Goal: Transaction & Acquisition: Purchase product/service

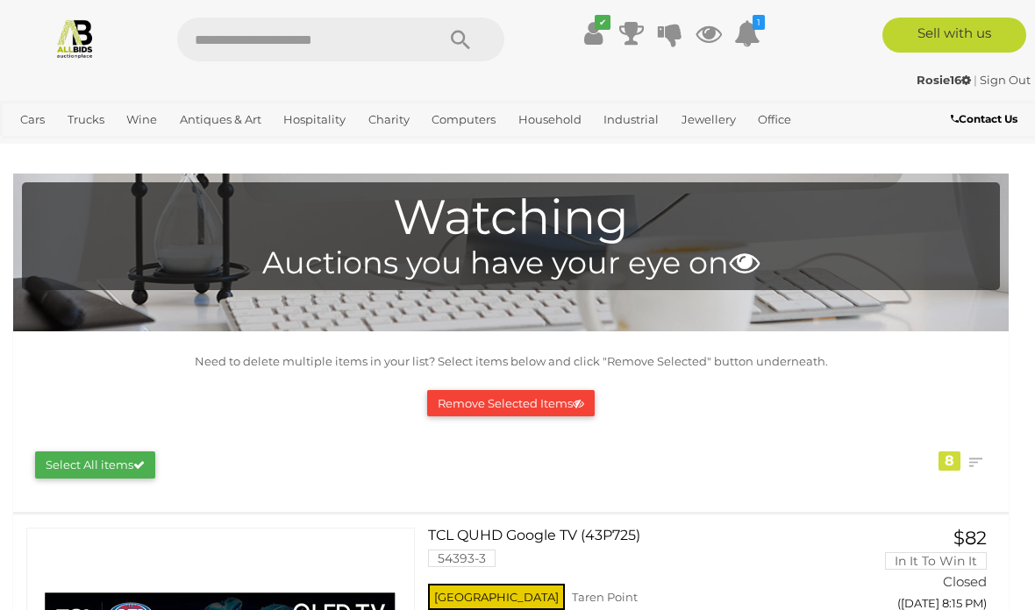
click at [0, 0] on link "View All Household Auctions" at bounding box center [0, 0] width 0 height 0
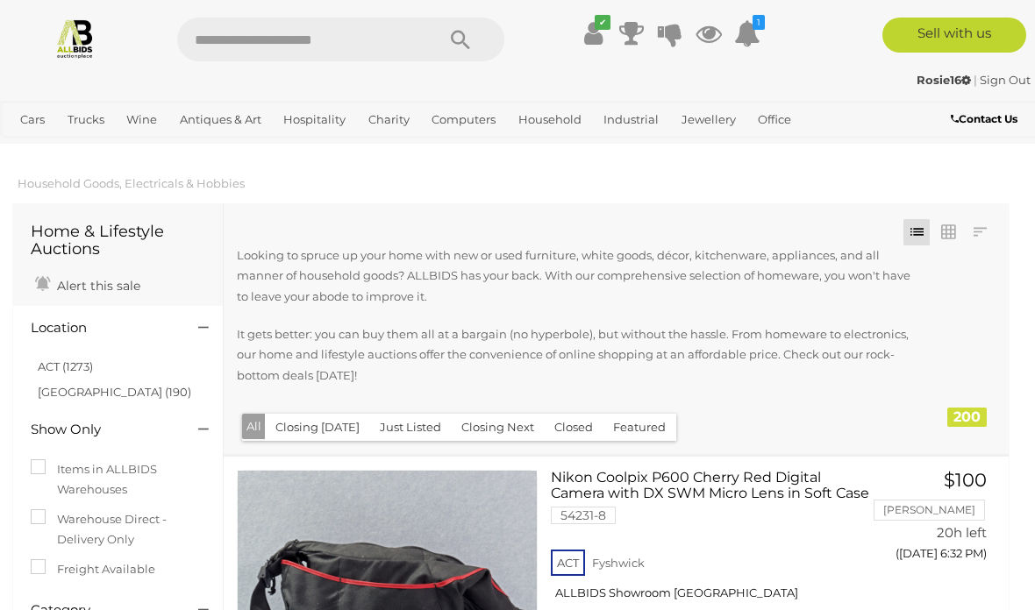
click at [77, 389] on link "NSW (190)" at bounding box center [114, 392] width 153 height 14
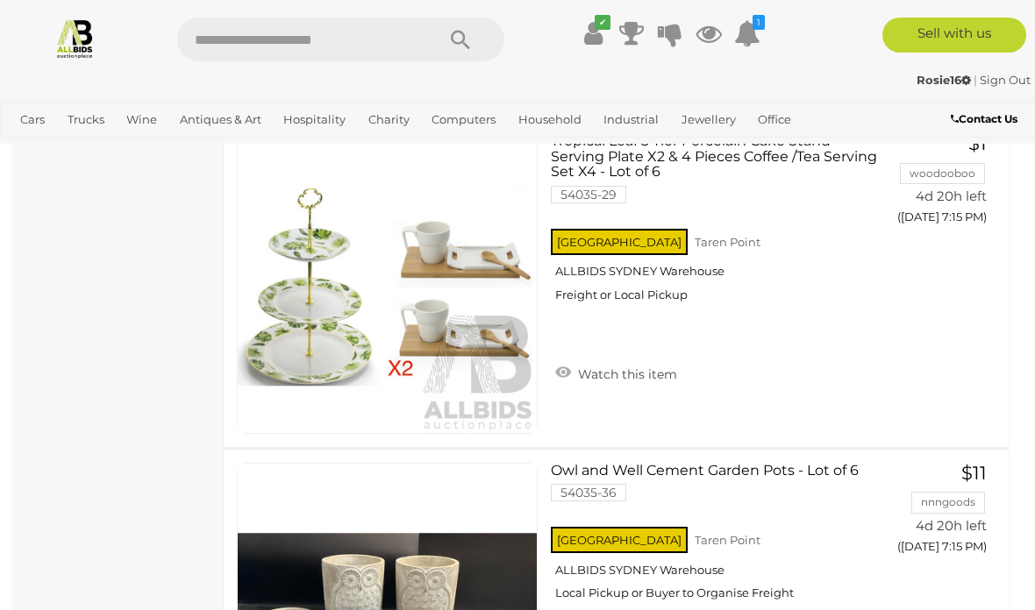
scroll to position [7924, 0]
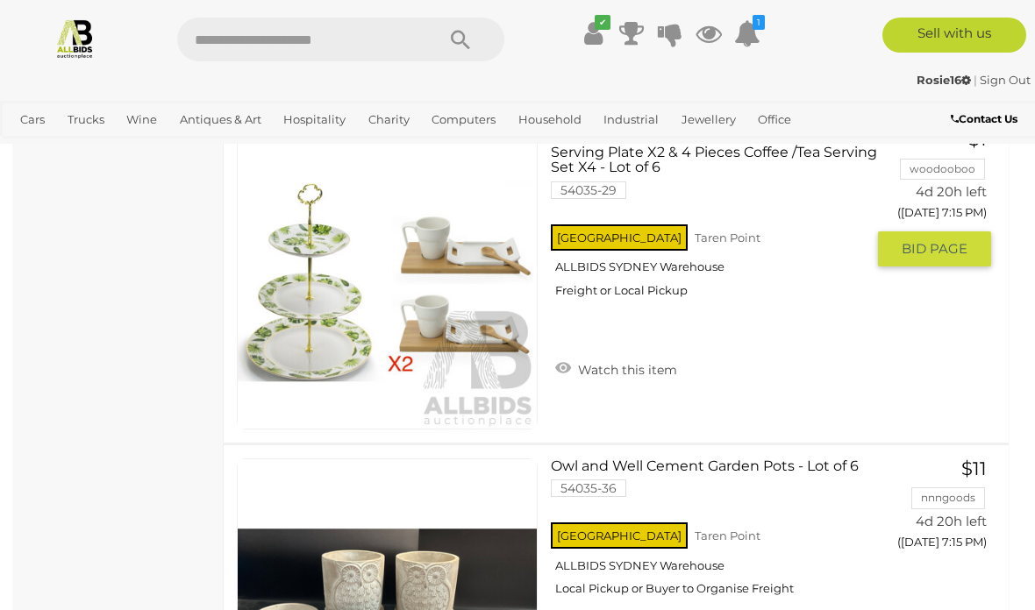
click at [564, 363] on link "Watch this item" at bounding box center [616, 368] width 131 height 26
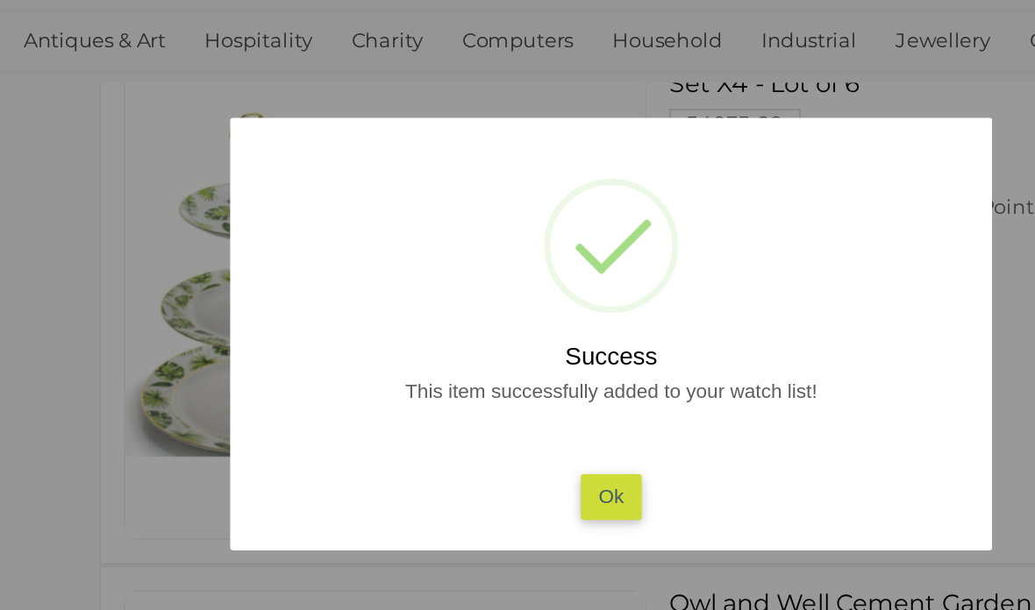
click at [500, 369] on button "Ok" at bounding box center [518, 381] width 36 height 25
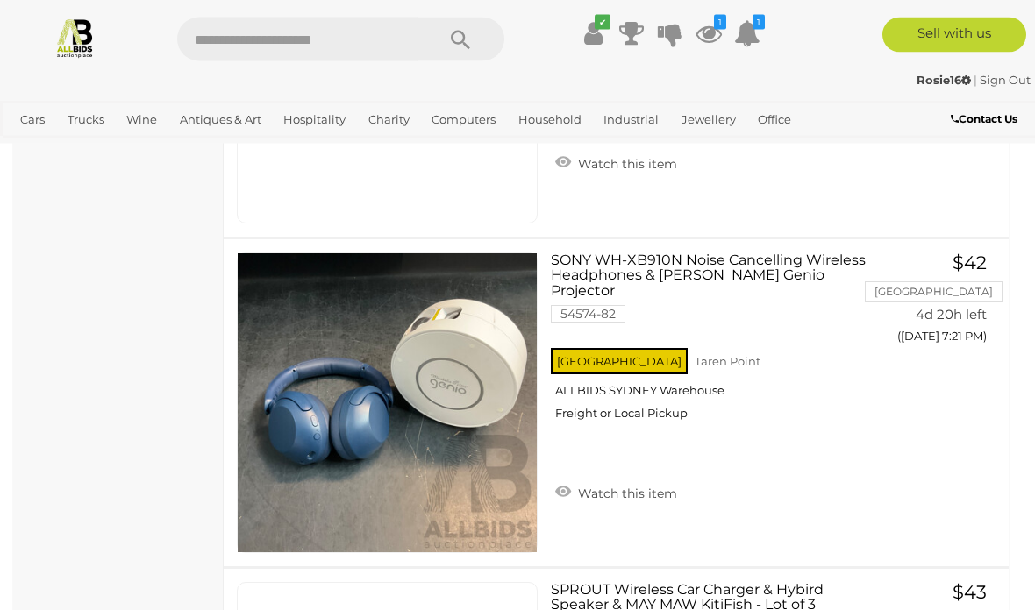
scroll to position [12087, 0]
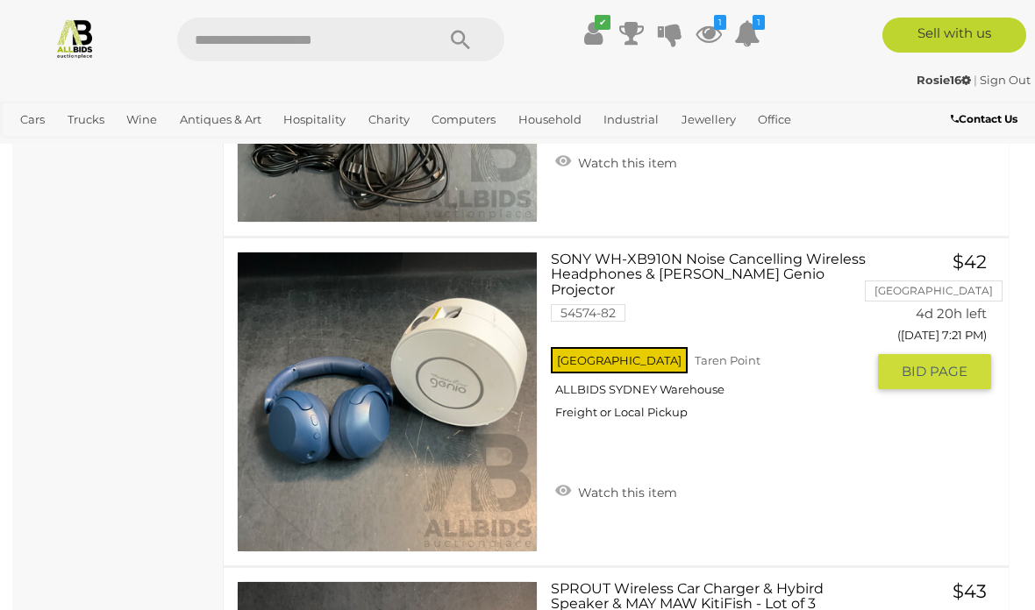
click at [567, 478] on link "Watch this item" at bounding box center [616, 491] width 131 height 26
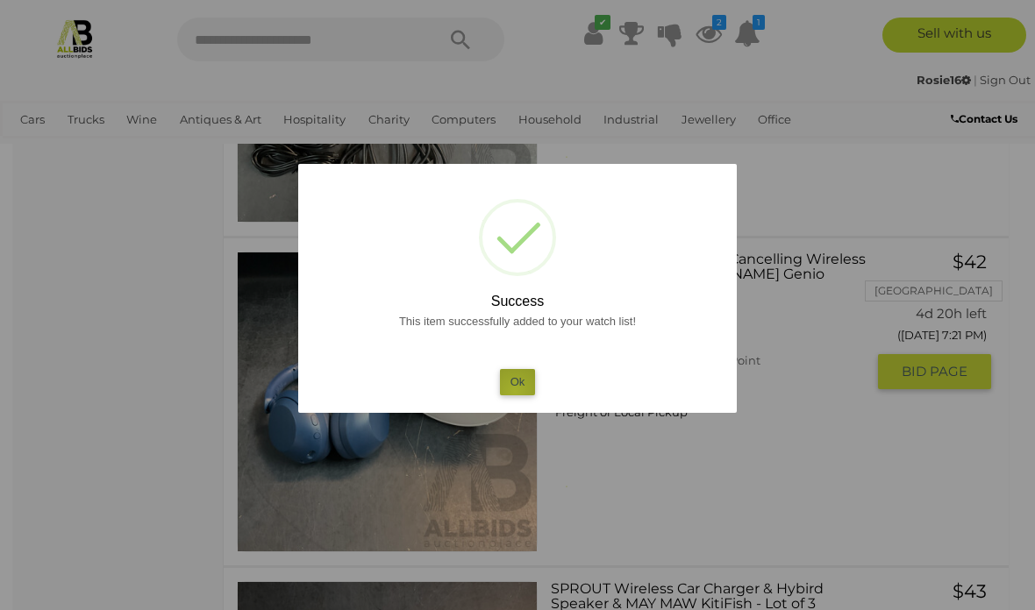
click at [515, 395] on button "Ok" at bounding box center [518, 381] width 36 height 25
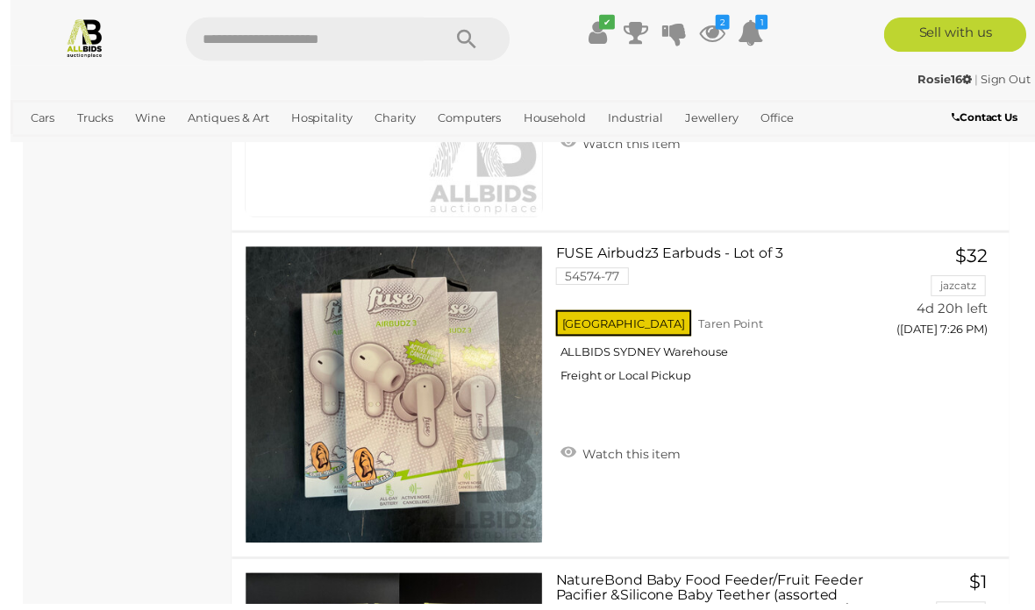
scroll to position [13732, 0]
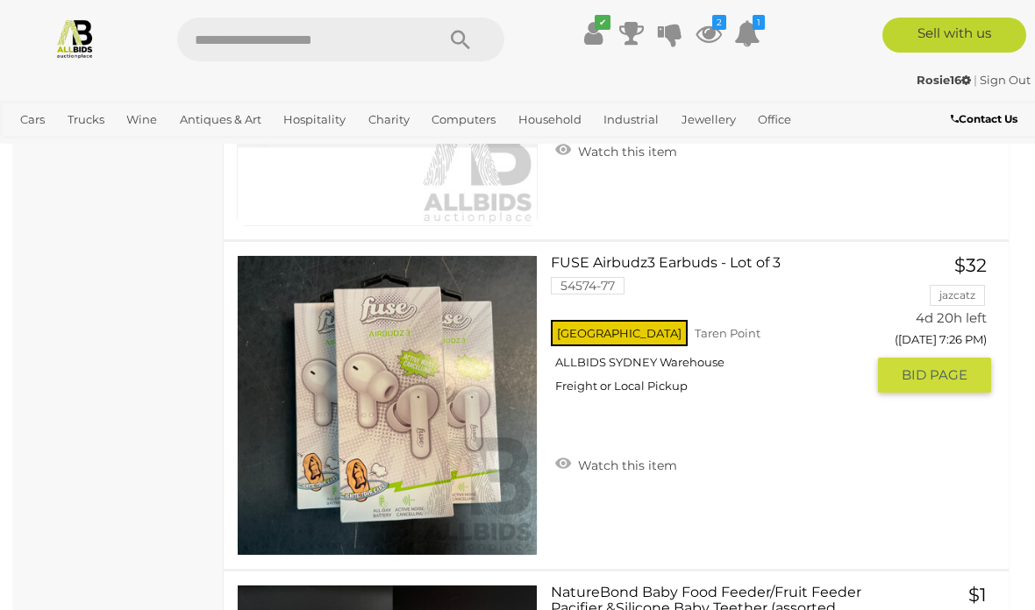
click at [565, 462] on link "Watch this item" at bounding box center [616, 464] width 131 height 26
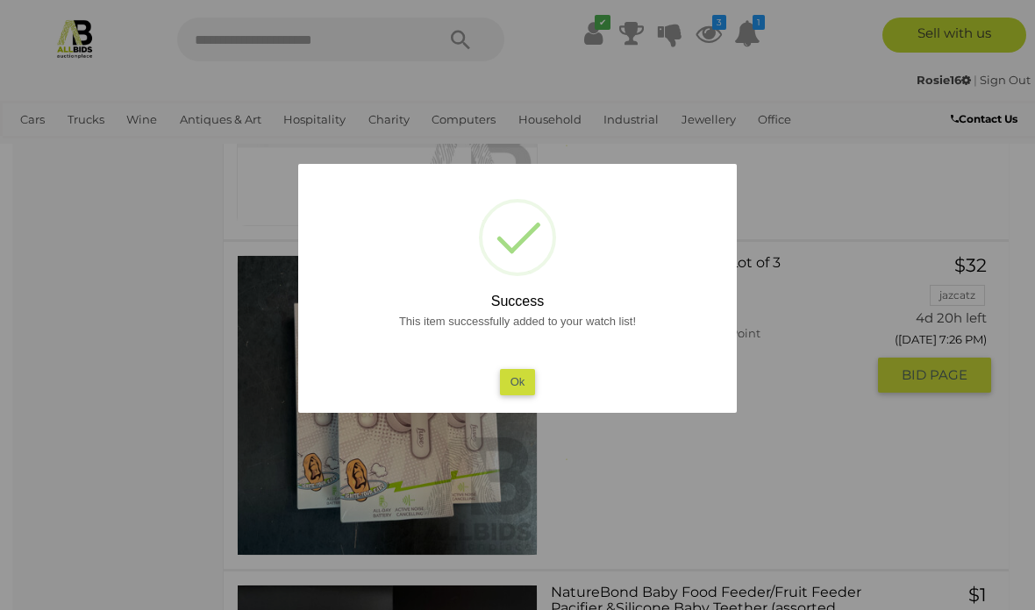
click at [217, 594] on div at bounding box center [517, 305] width 1035 height 610
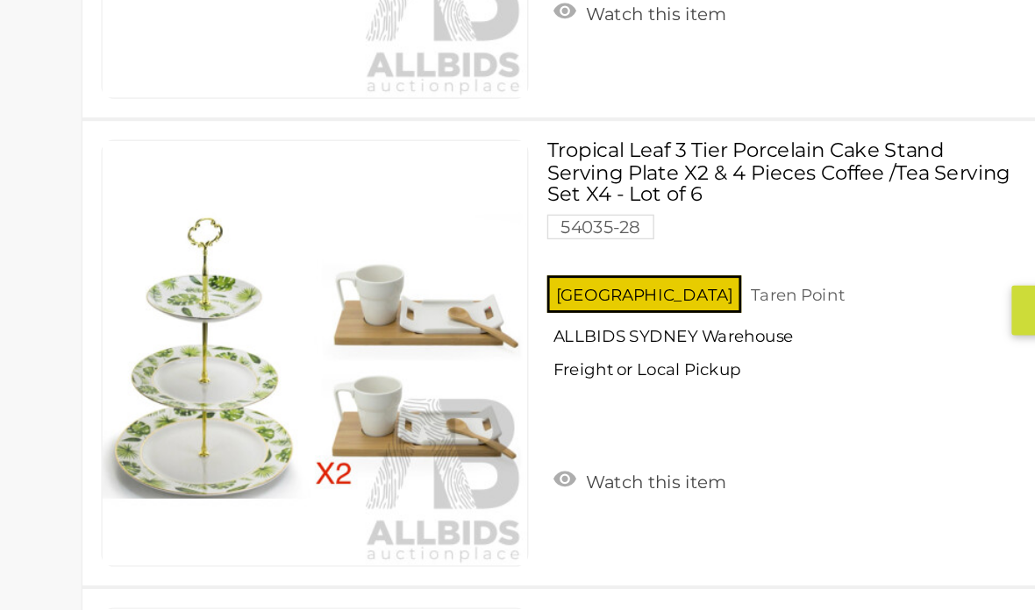
scroll to position [14723, 0]
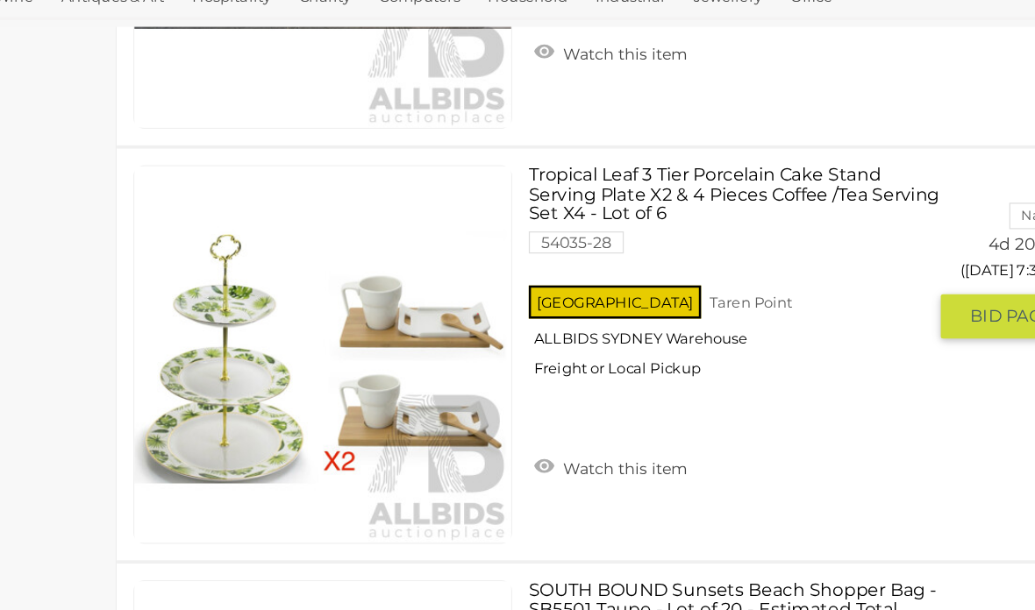
click at [551, 480] on link "Watch this item" at bounding box center [616, 493] width 131 height 26
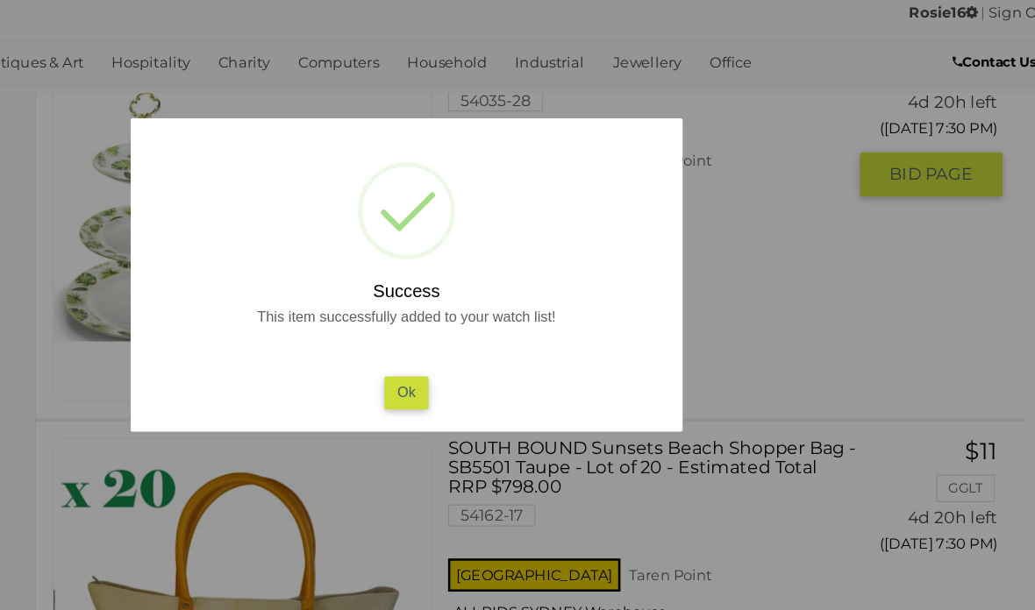
scroll to position [14904, 0]
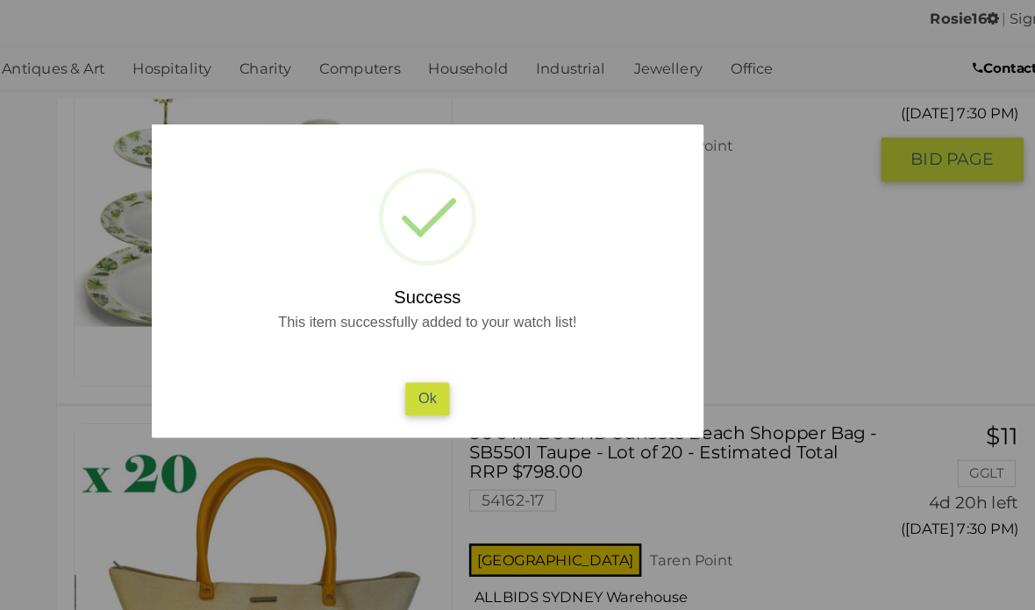
click at [500, 369] on button "Ok" at bounding box center [518, 381] width 36 height 25
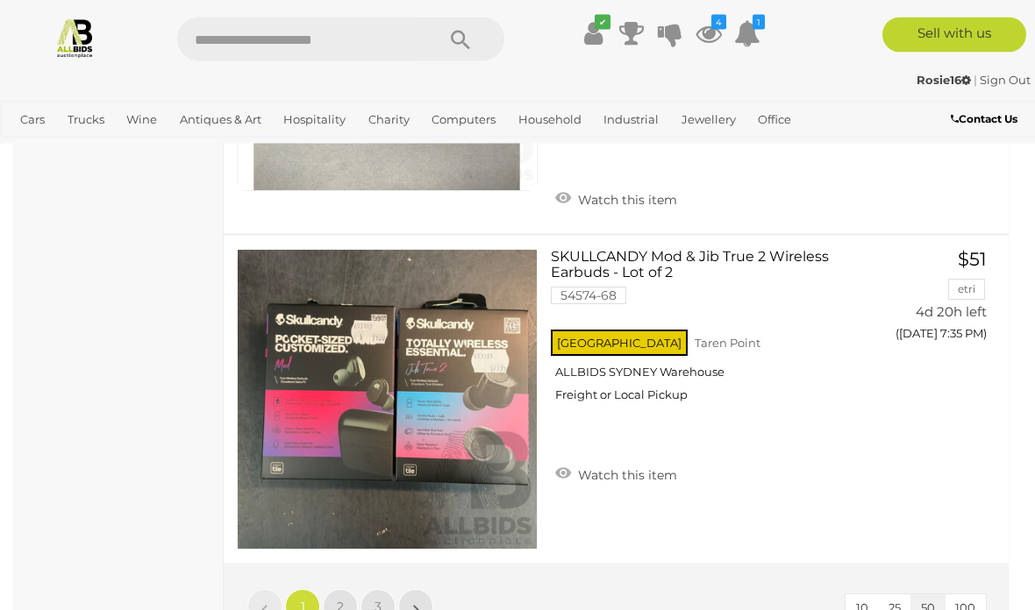
scroll to position [16305, 0]
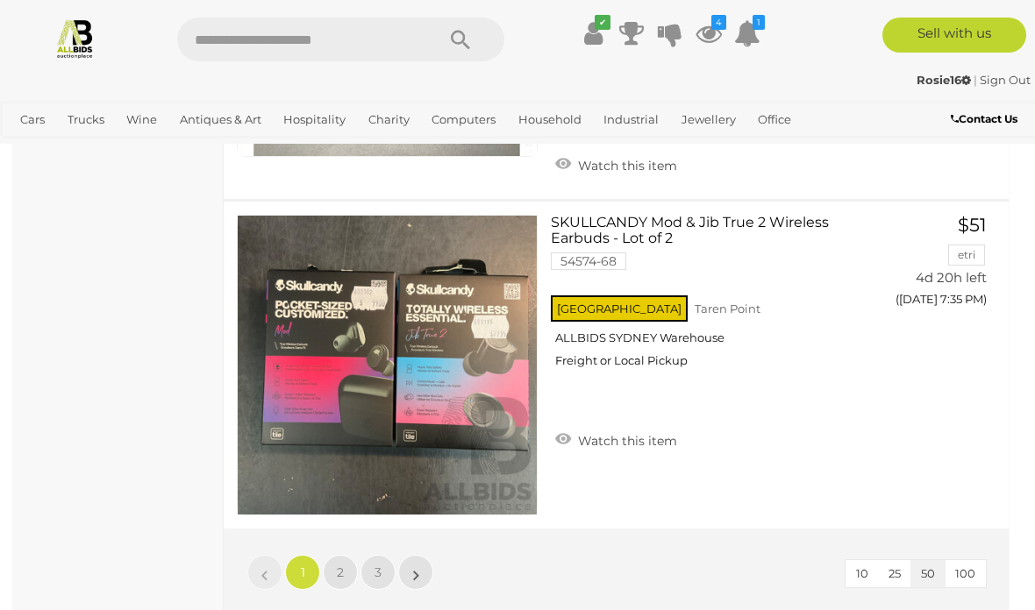
click at [339, 568] on span "2" at bounding box center [340, 573] width 7 height 16
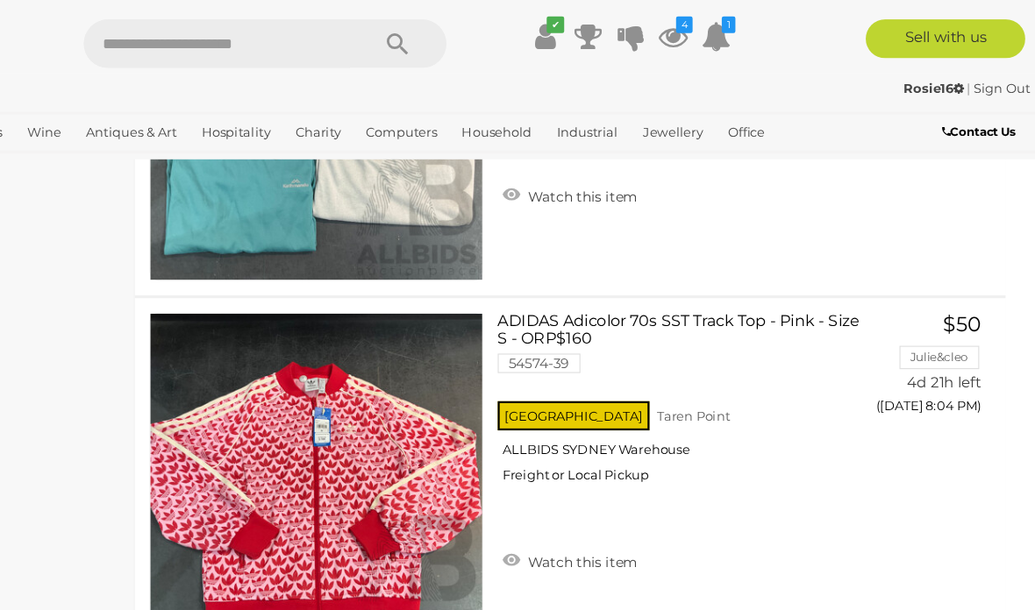
scroll to position [11035, 0]
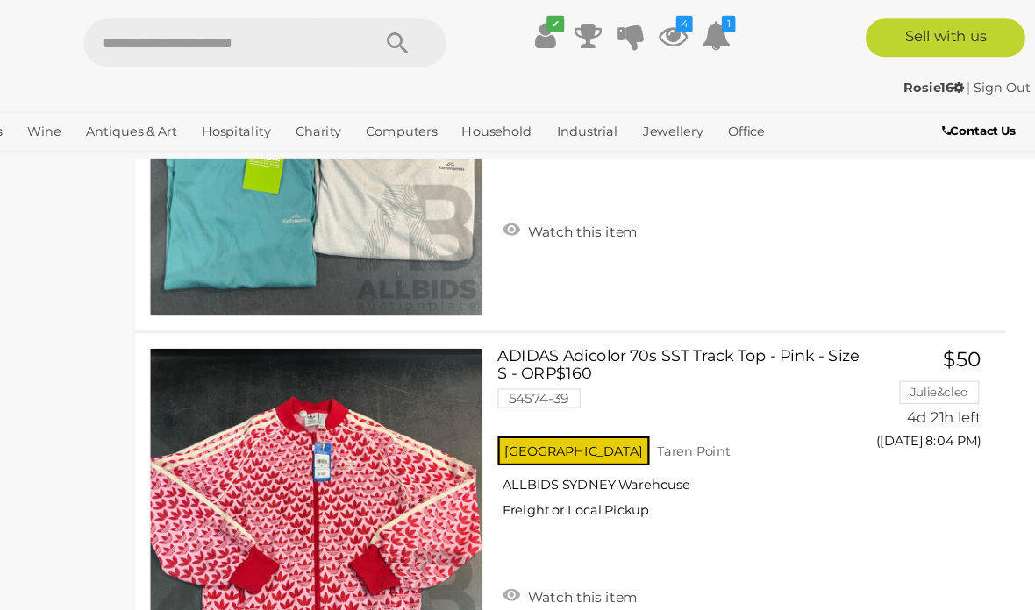
click at [551, 203] on link "Watch this item" at bounding box center [616, 209] width 131 height 26
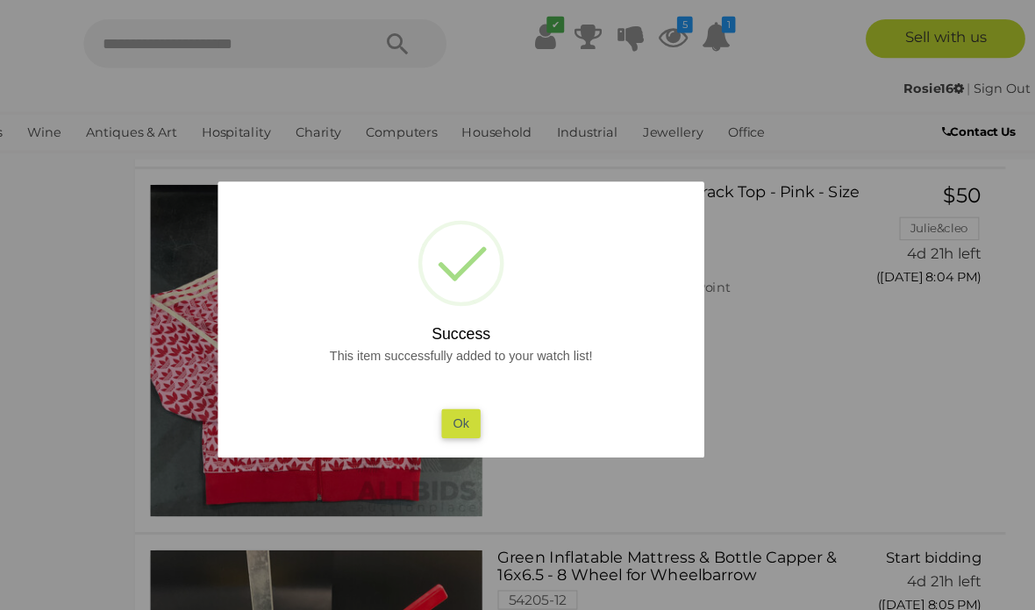
scroll to position [11186, 0]
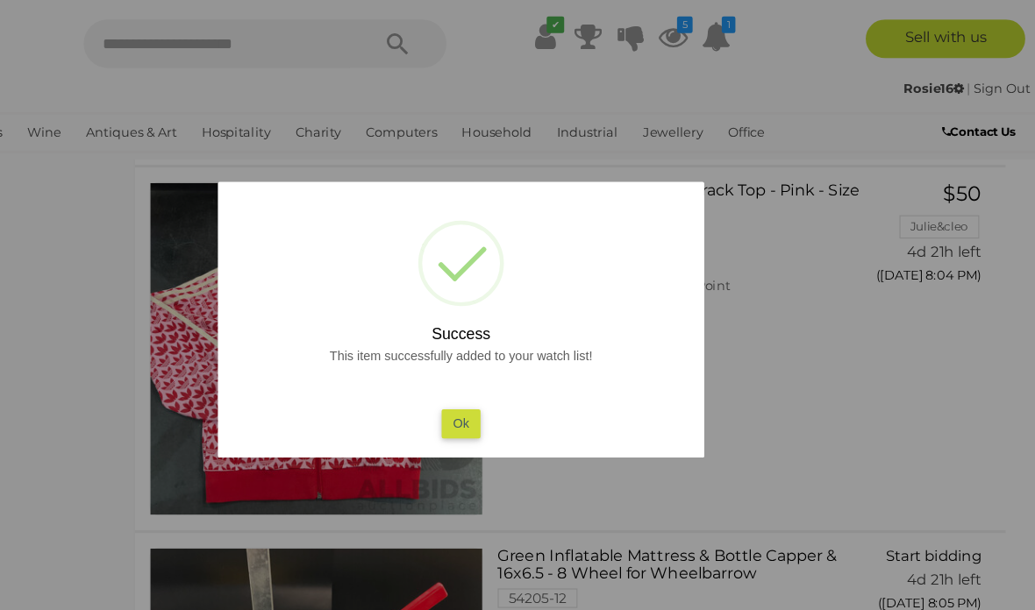
click at [500, 380] on button "Ok" at bounding box center [518, 381] width 36 height 25
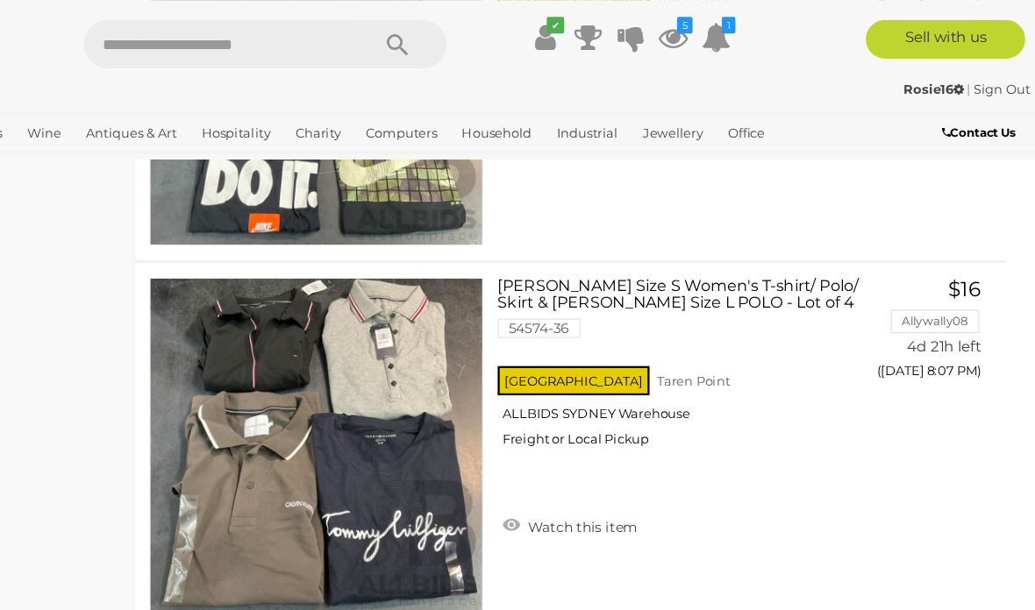
scroll to position [12419, 0]
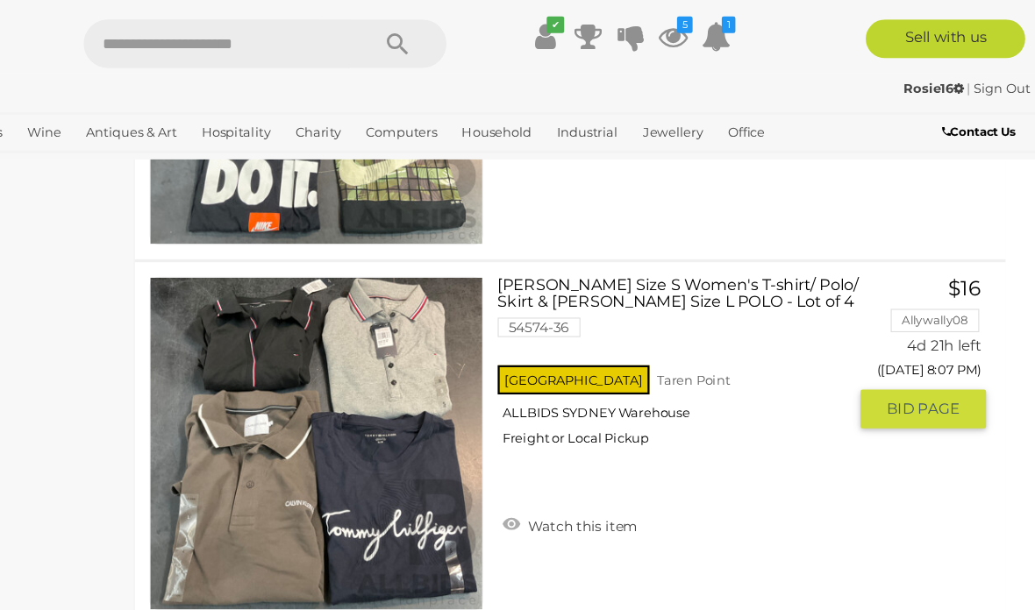
click at [551, 470] on link "Watch this item" at bounding box center [616, 473] width 131 height 26
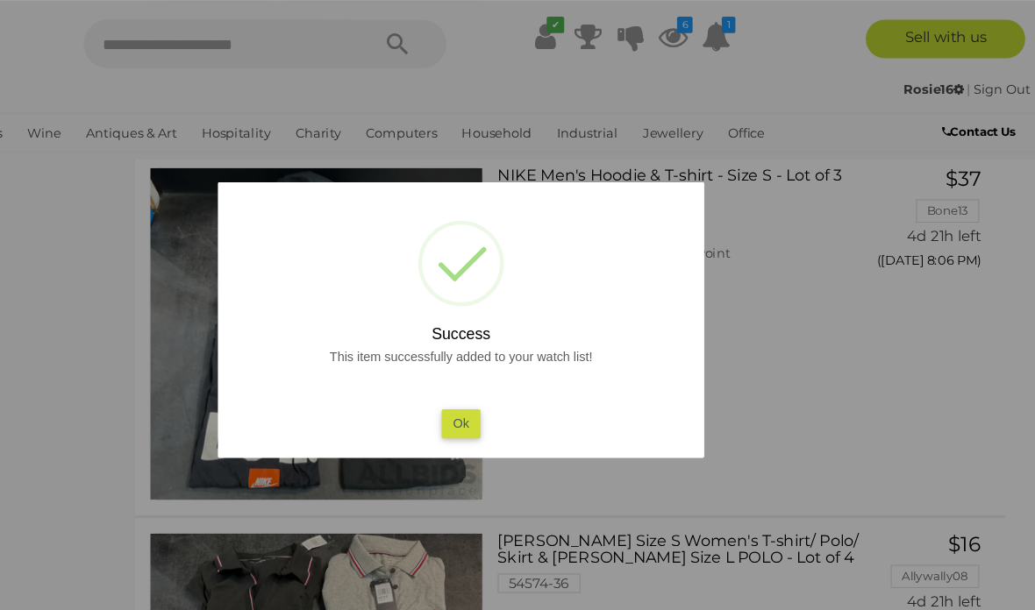
scroll to position [12162, 0]
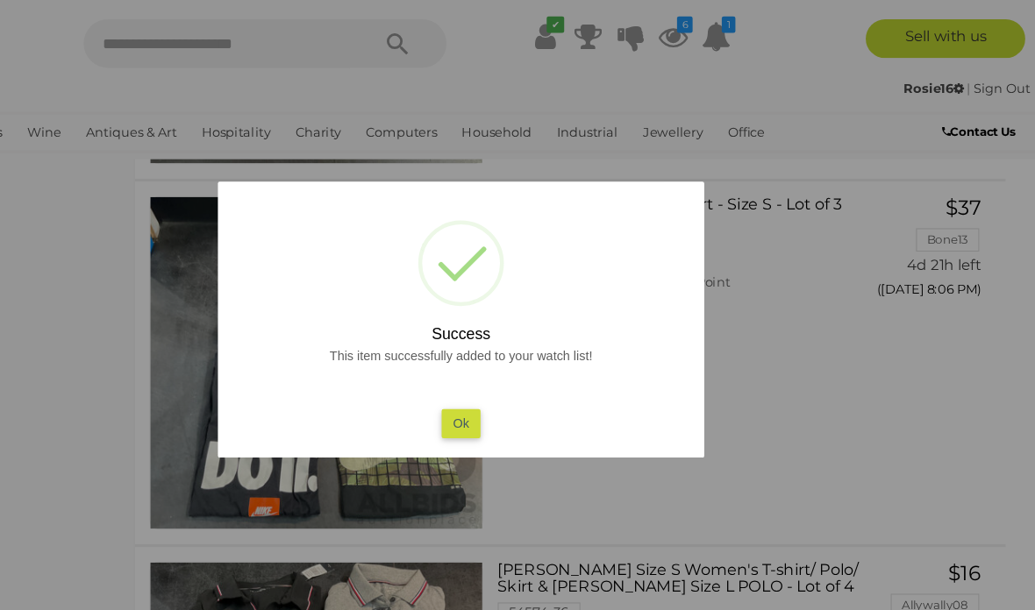
click at [500, 381] on button "Ok" at bounding box center [518, 381] width 36 height 25
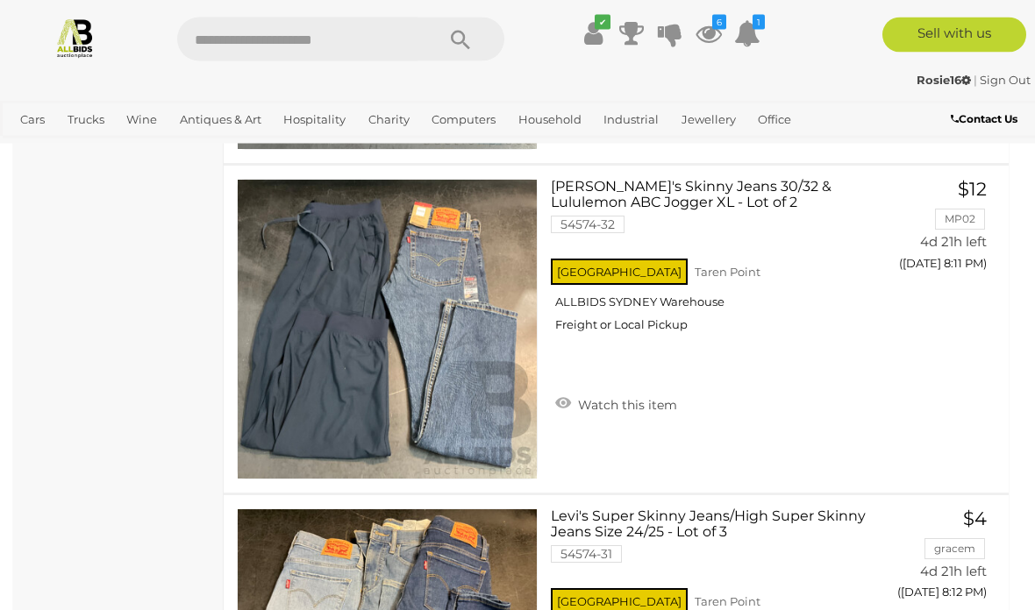
scroll to position [13808, 0]
click at [562, 390] on link "Watch this item" at bounding box center [616, 403] width 131 height 26
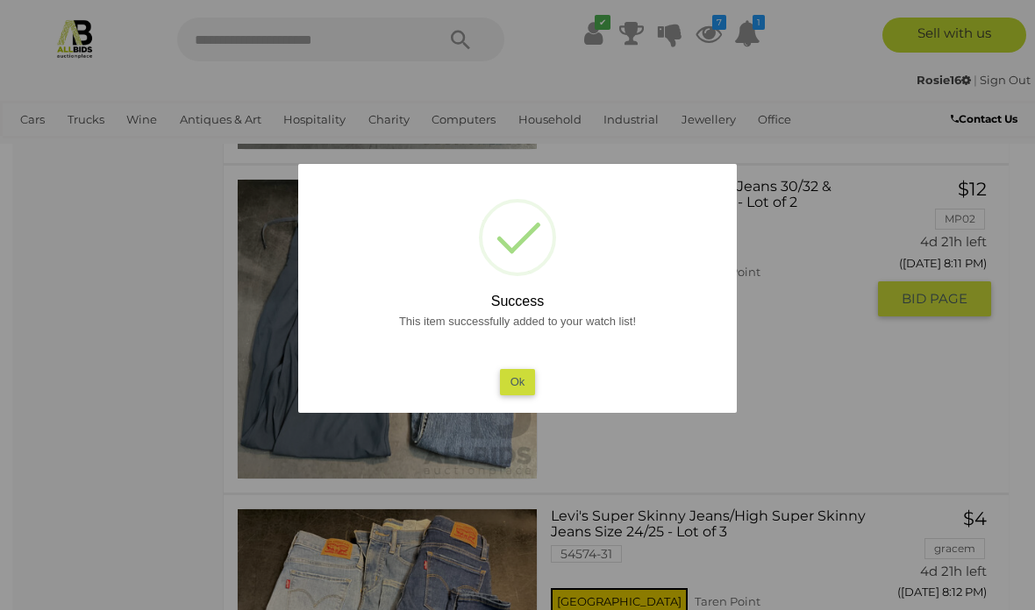
click at [516, 395] on button "Ok" at bounding box center [518, 381] width 36 height 25
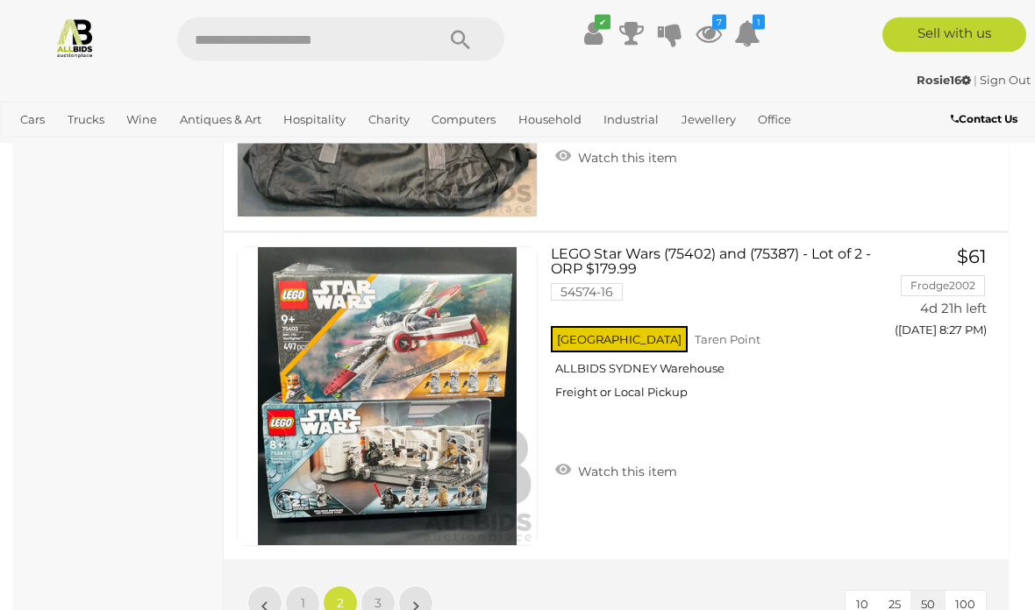
scroll to position [16379, 0]
click at [378, 602] on span "3" at bounding box center [377, 604] width 7 height 16
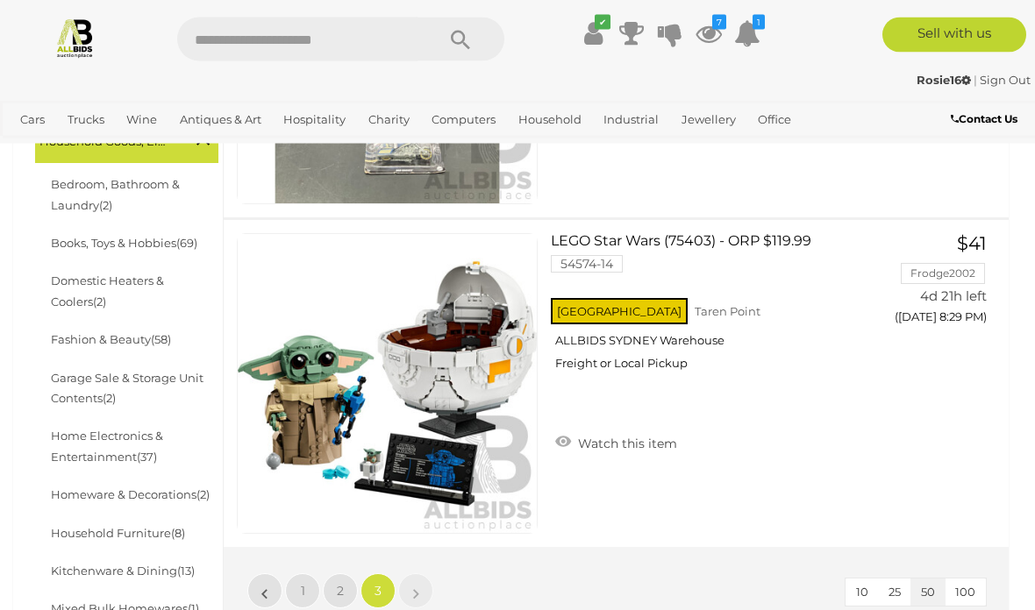
scroll to position [567, 0]
click at [564, 435] on link "Watch this item" at bounding box center [616, 442] width 131 height 26
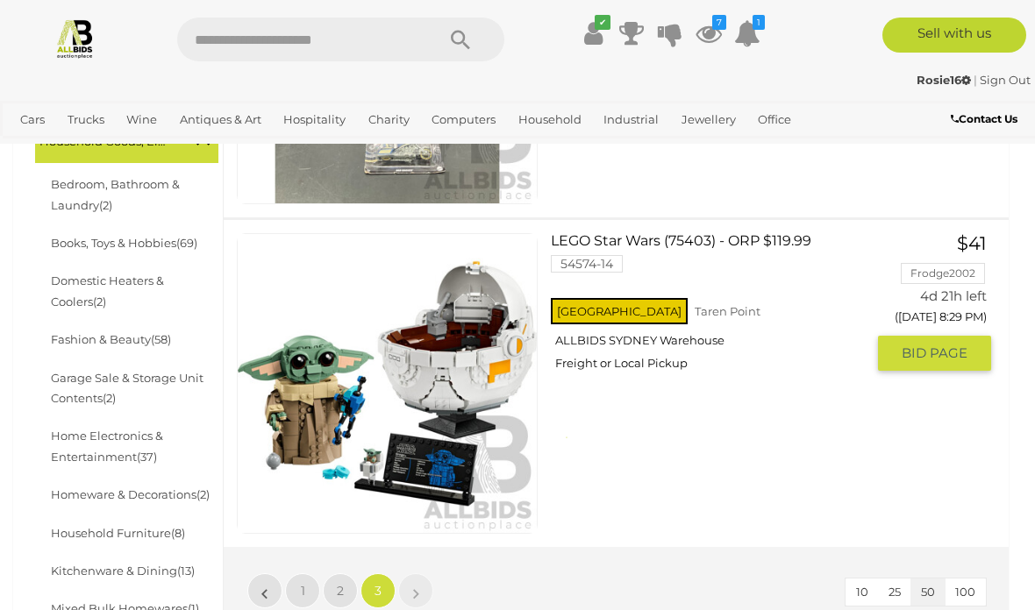
click at [412, 586] on link "»" at bounding box center [415, 591] width 35 height 35
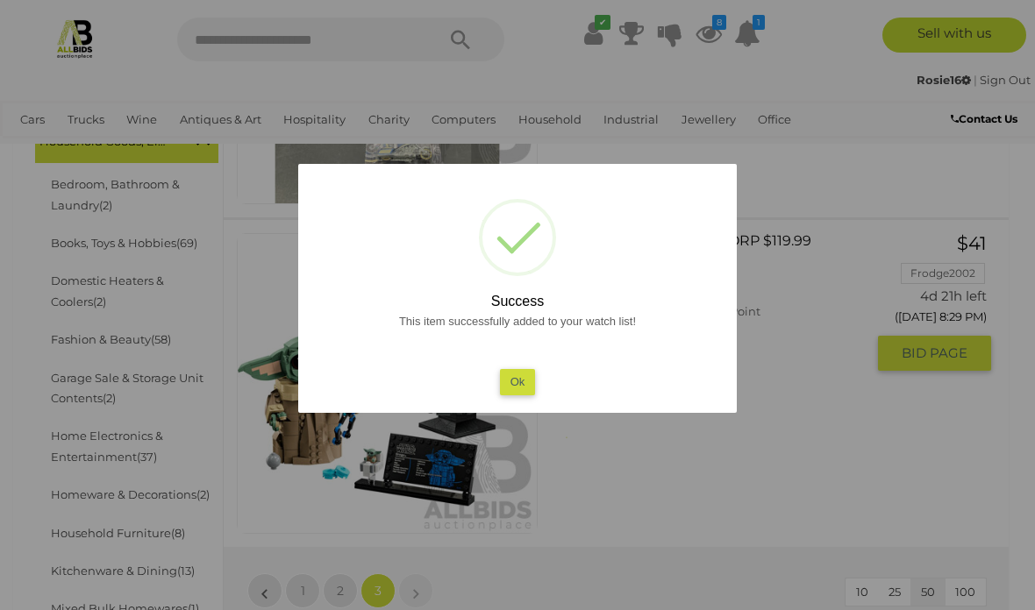
click at [520, 395] on button "Ok" at bounding box center [518, 381] width 36 height 25
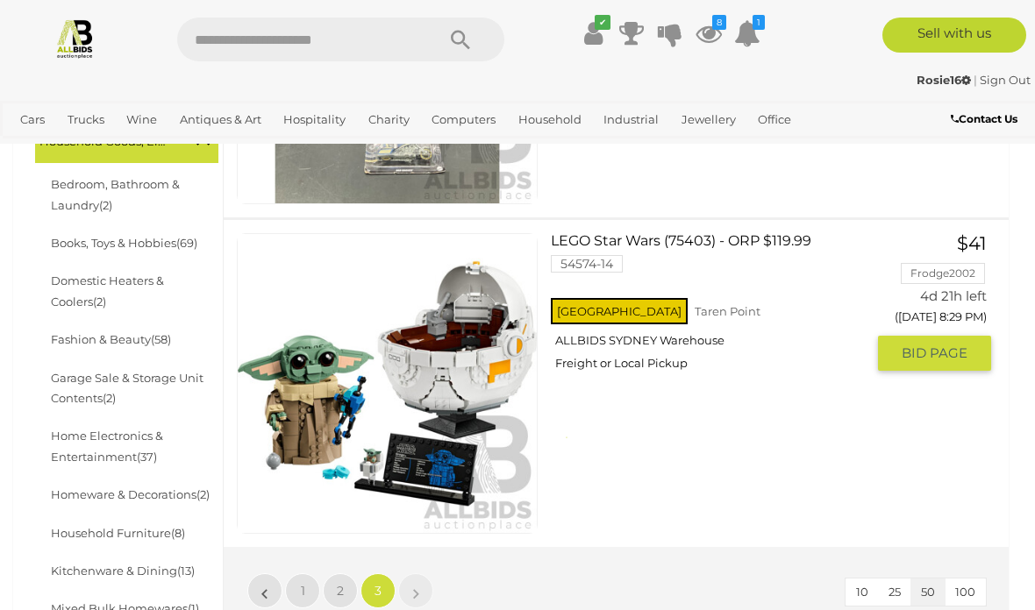
click at [412, 591] on link "»" at bounding box center [415, 591] width 35 height 35
click at [450, 367] on link at bounding box center [387, 383] width 301 height 301
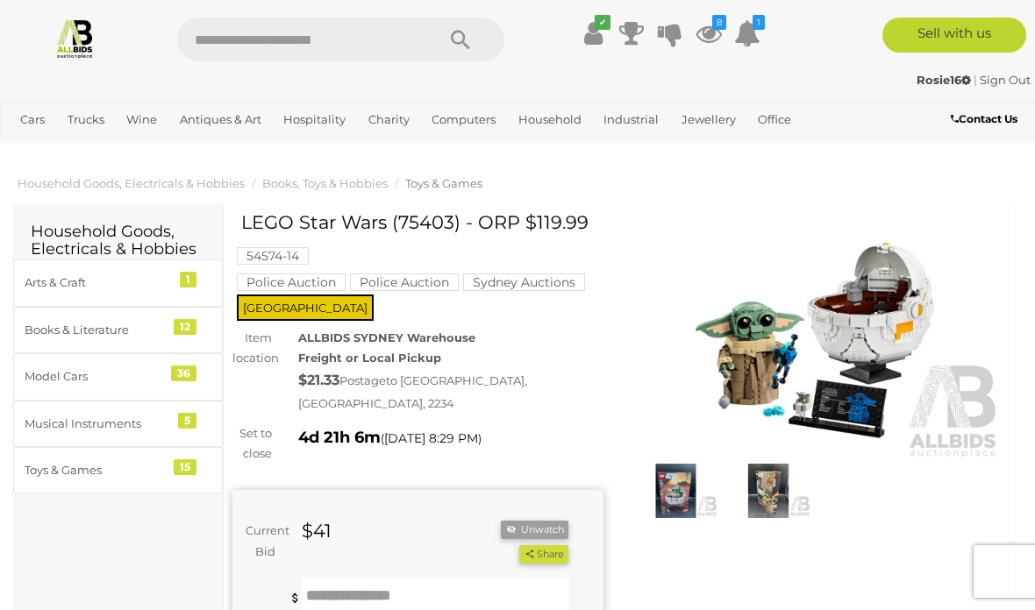
click at [725, 123] on link "Jewellery" at bounding box center [708, 119] width 68 height 29
click at [0, 0] on link "View All Jewellery Auctions" at bounding box center [0, 0] width 0 height 0
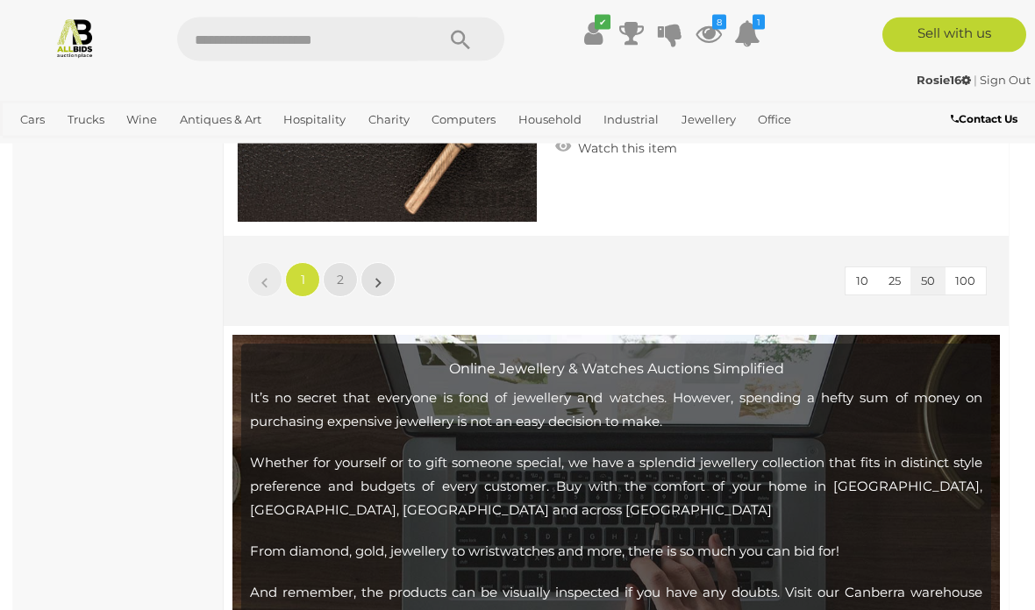
scroll to position [16840, 0]
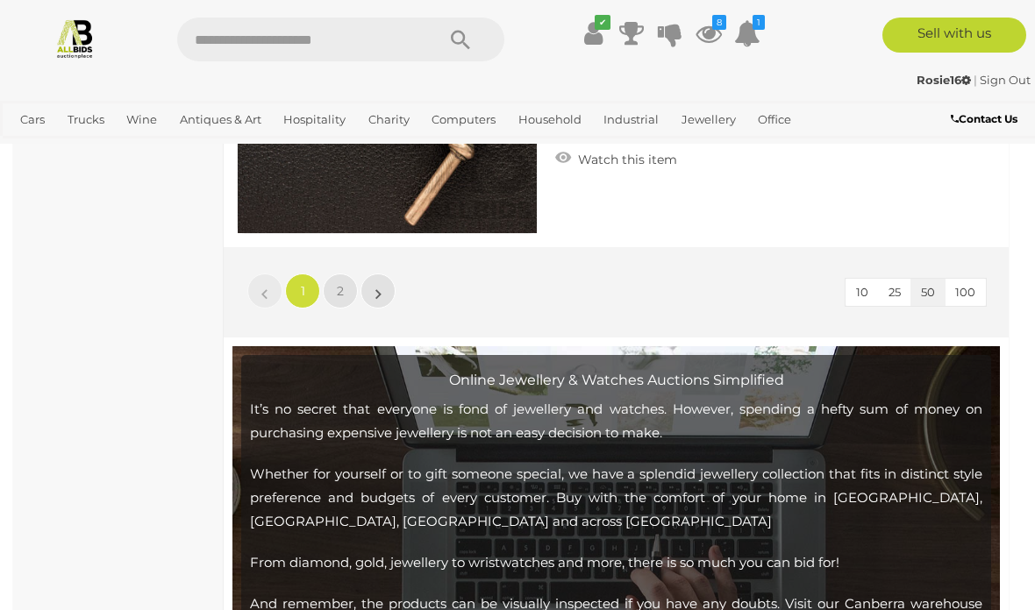
click at [345, 292] on link "2" at bounding box center [340, 291] width 35 height 35
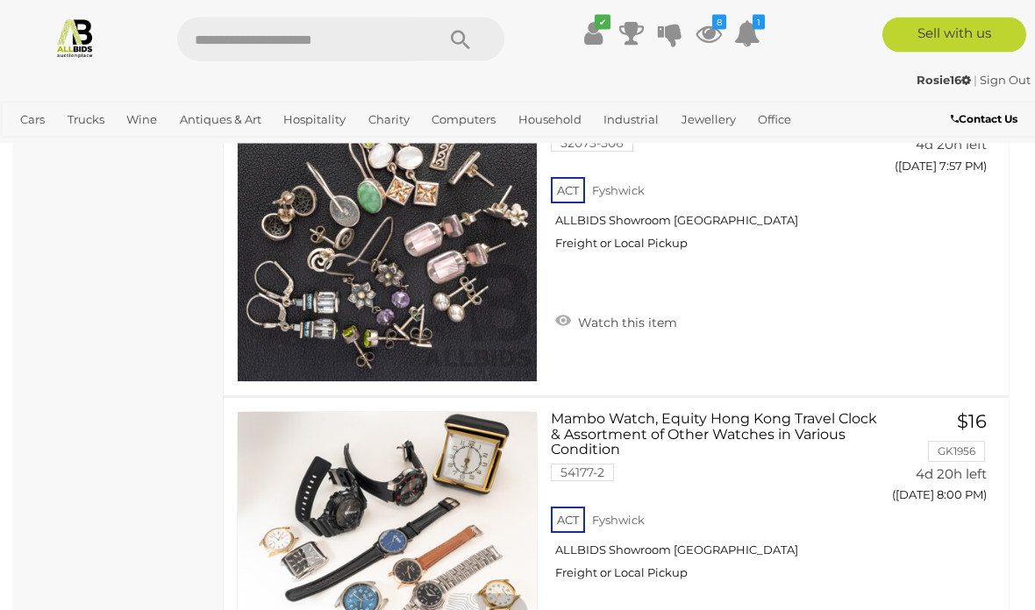
scroll to position [2186, 0]
click at [712, 27] on icon "8" at bounding box center [719, 22] width 14 height 15
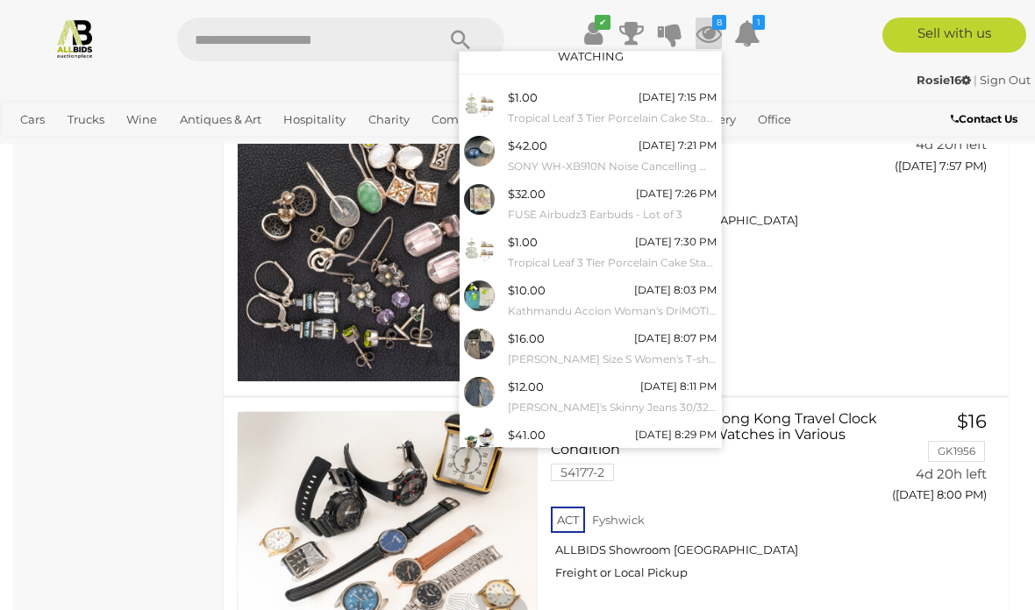
scroll to position [14, 0]
click at [599, 479] on link "View All" at bounding box center [590, 484] width 261 height 31
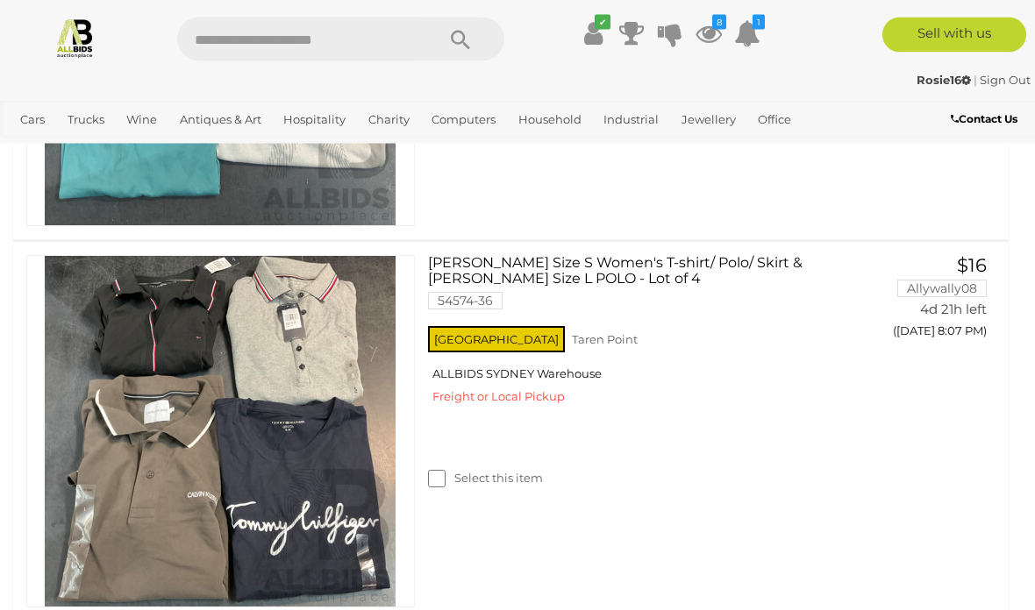
scroll to position [2180, 0]
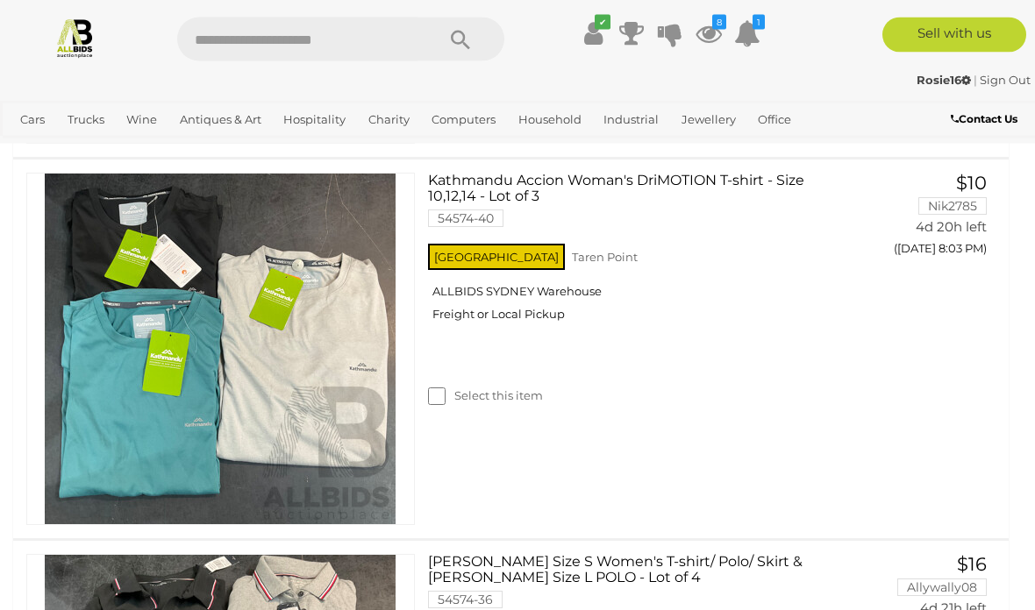
scroll to position [1881, 0]
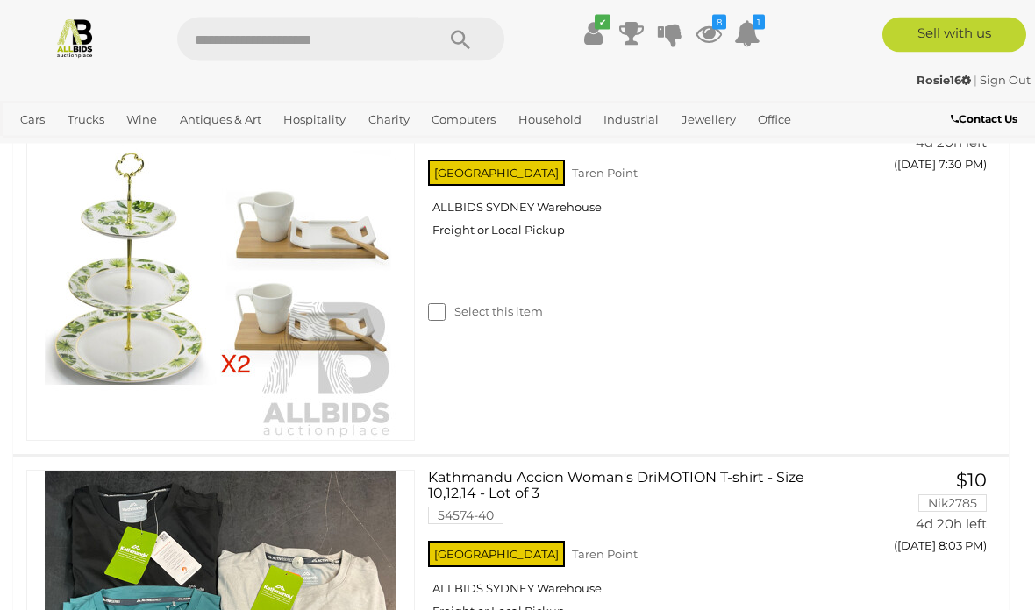
scroll to position [1557, 0]
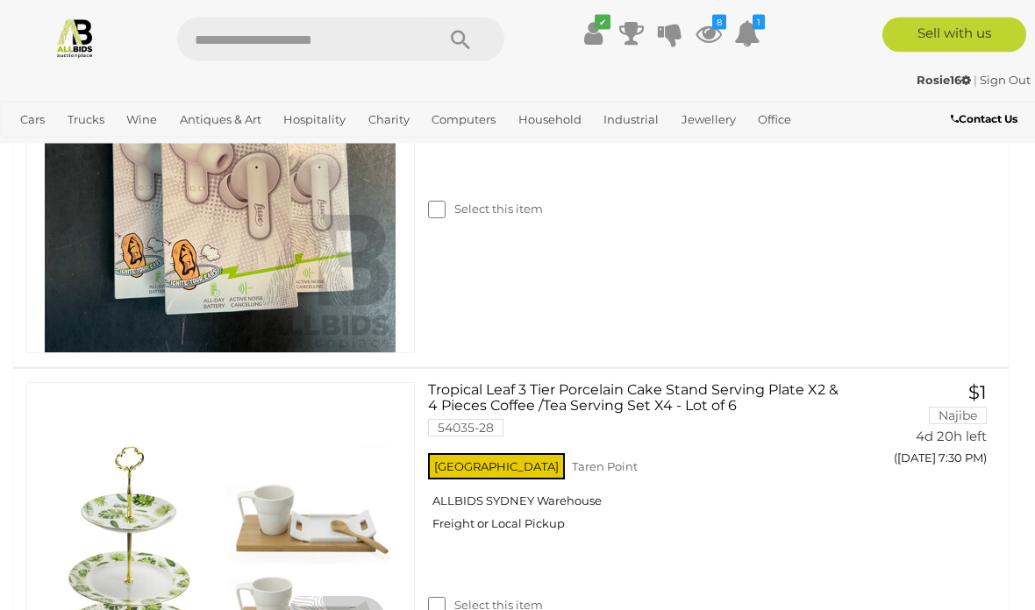
scroll to position [1290, 0]
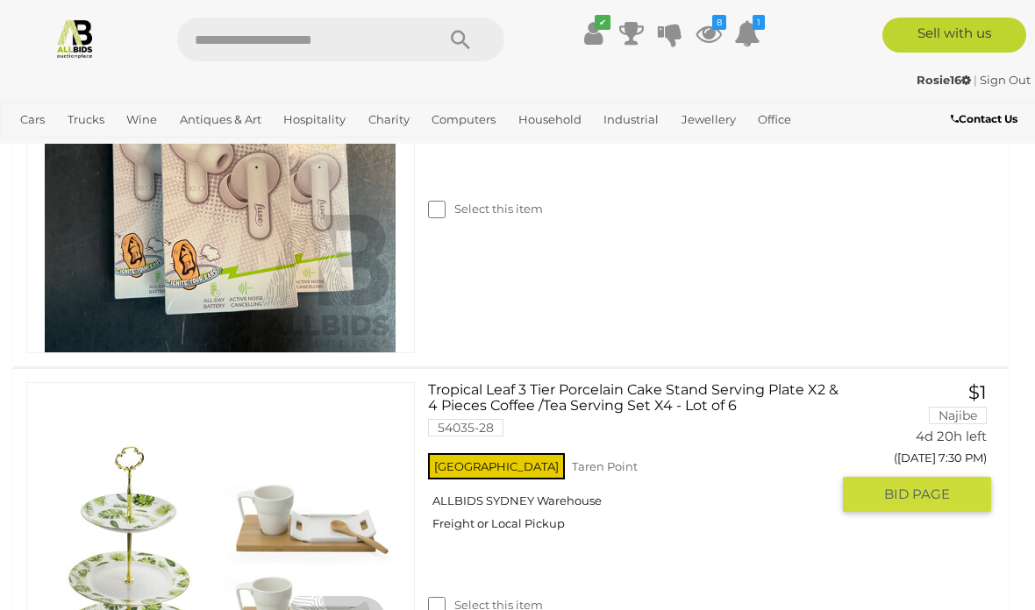
click at [598, 394] on link "Tropical Leaf 3 Tier Porcelain Cake Stand Serving Plate X2 & 4 Pieces Coffee /T…" at bounding box center [635, 416] width 389 height 68
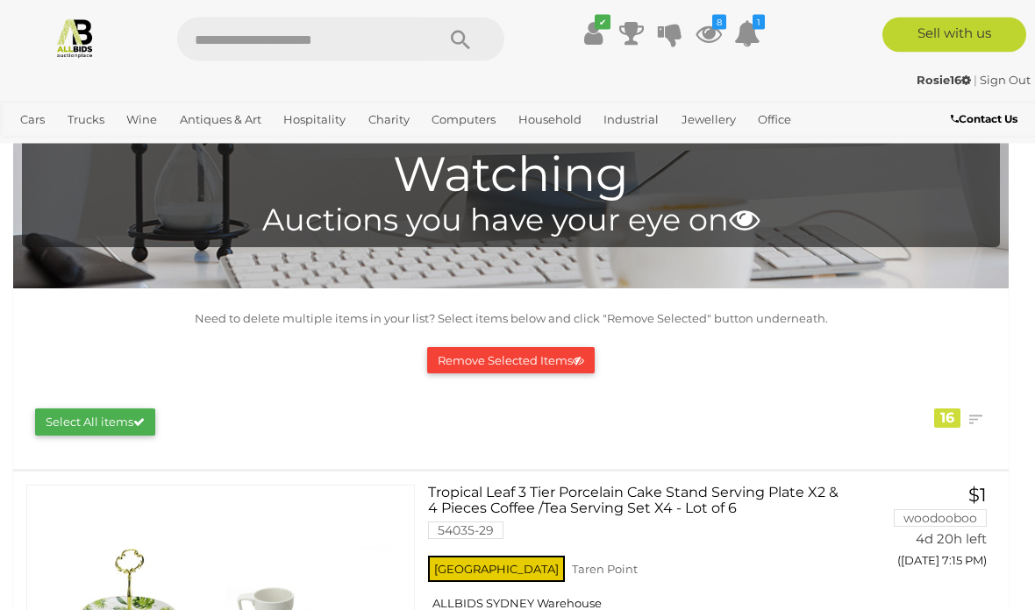
scroll to position [0, 0]
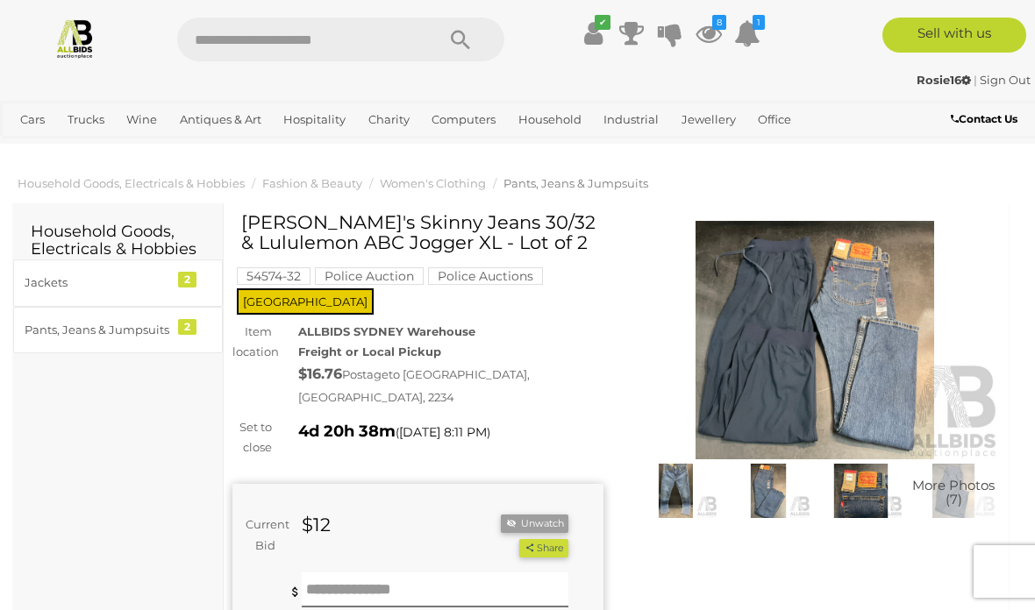
click at [795, 339] on img at bounding box center [815, 340] width 371 height 239
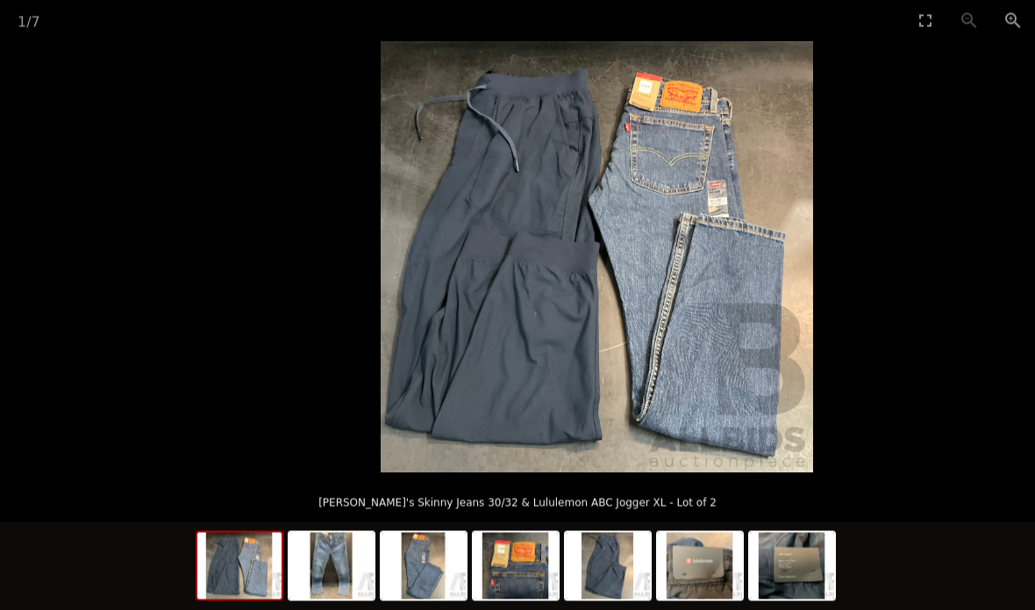
scroll to position [239, 0]
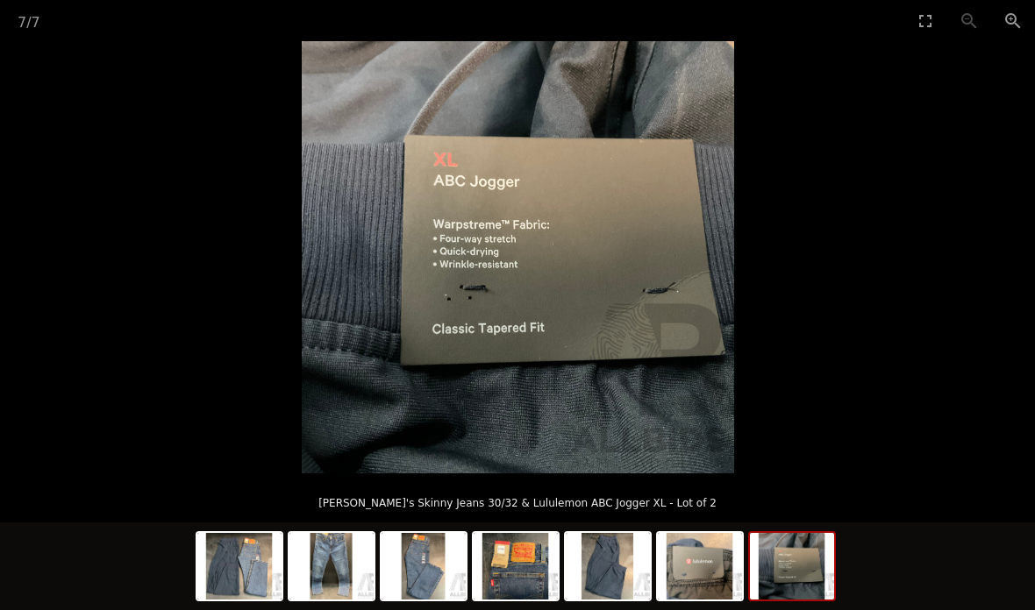
click at [319, 388] on img at bounding box center [518, 257] width 432 height 432
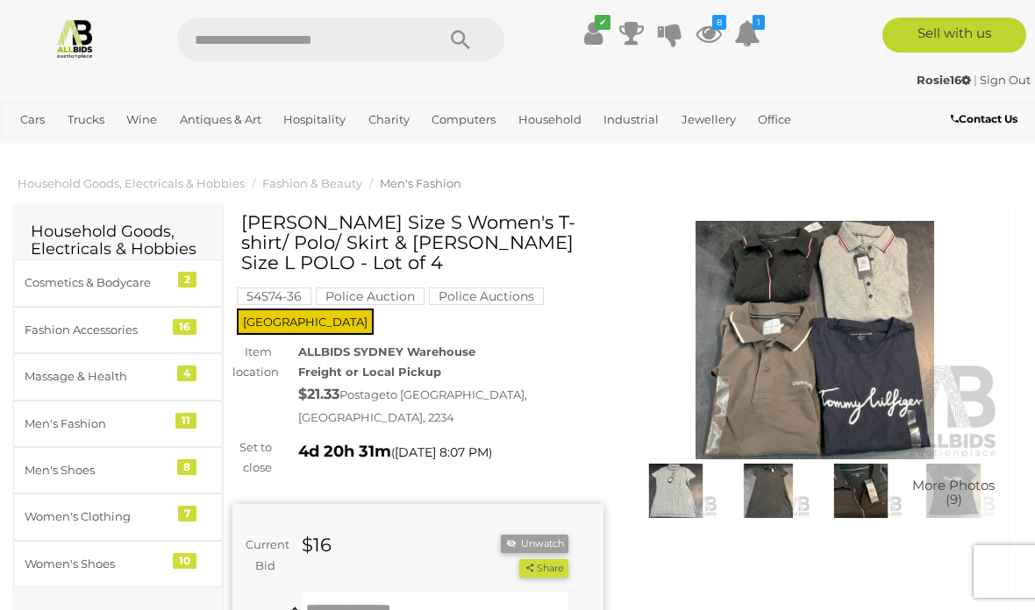
click at [830, 302] on img at bounding box center [815, 340] width 371 height 239
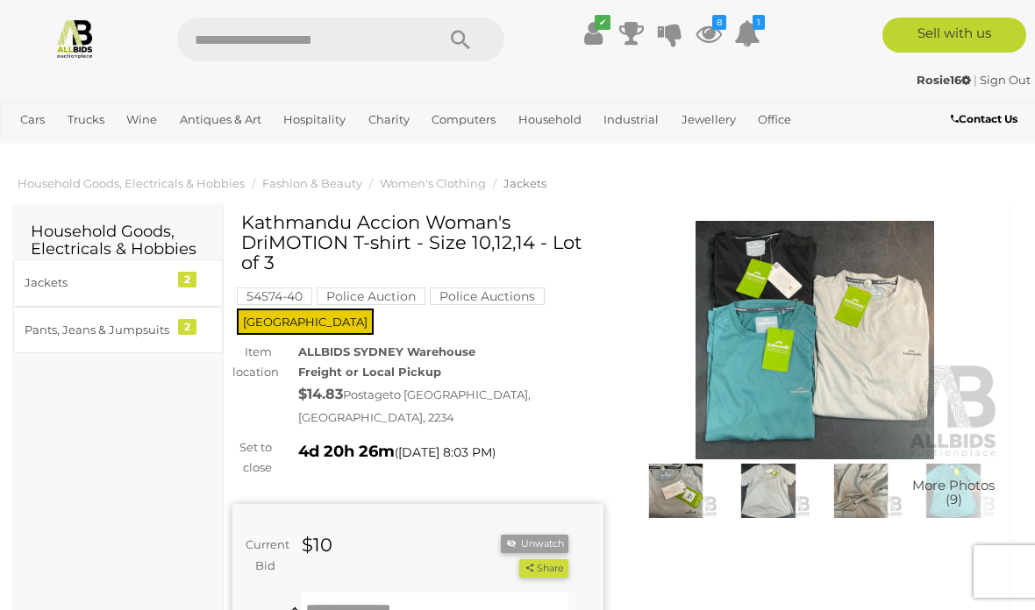
click at [832, 375] on img at bounding box center [815, 340] width 371 height 239
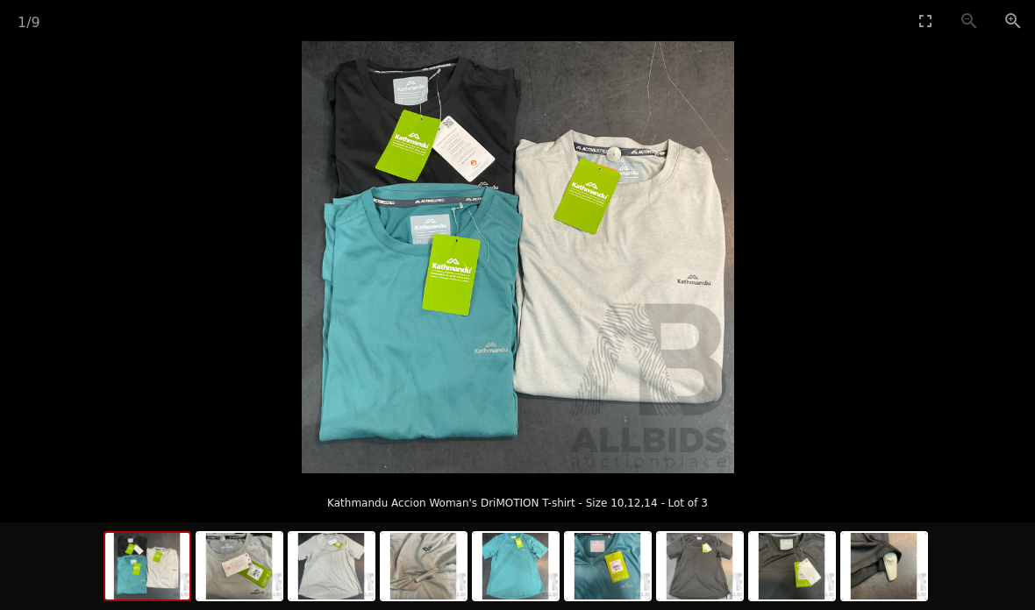
click at [882, 214] on picture at bounding box center [517, 257] width 1035 height 432
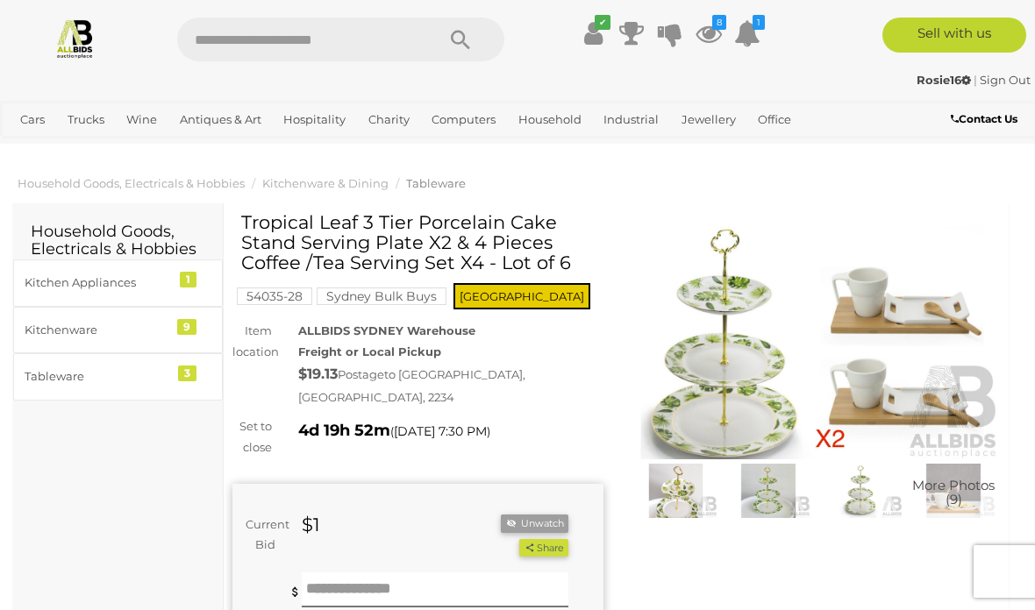
click at [818, 382] on img at bounding box center [815, 340] width 371 height 239
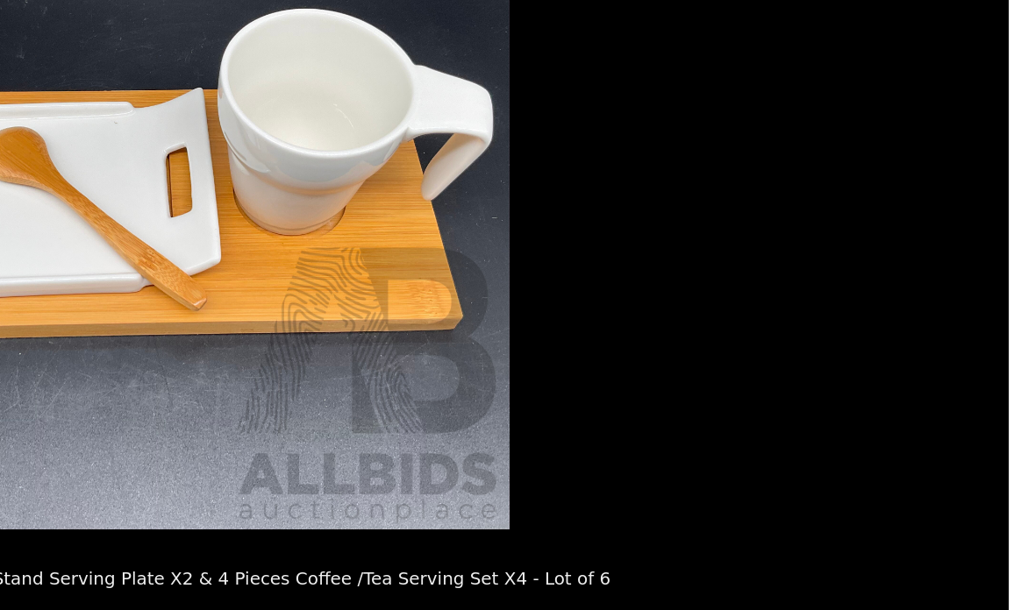
scroll to position [274, 0]
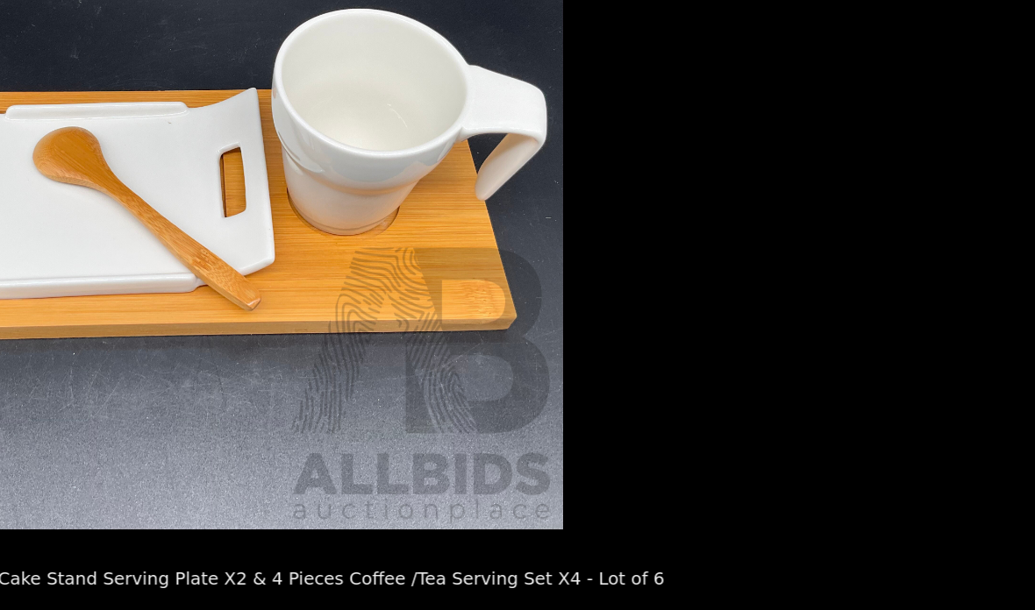
click at [404, 474] on picture at bounding box center [517, 257] width 1035 height 432
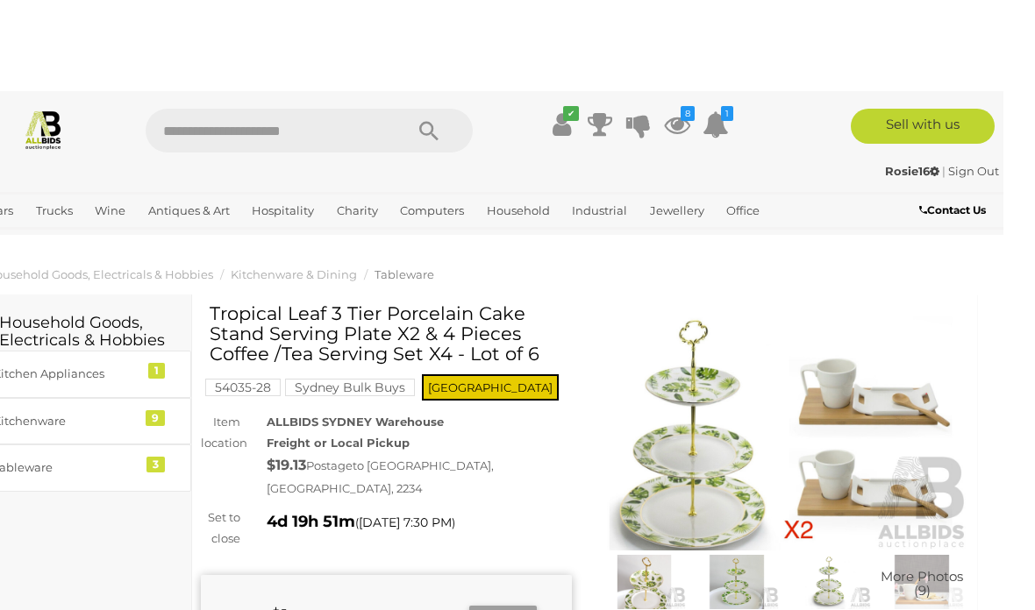
scroll to position [30, 0]
